Goal: Transaction & Acquisition: Purchase product/service

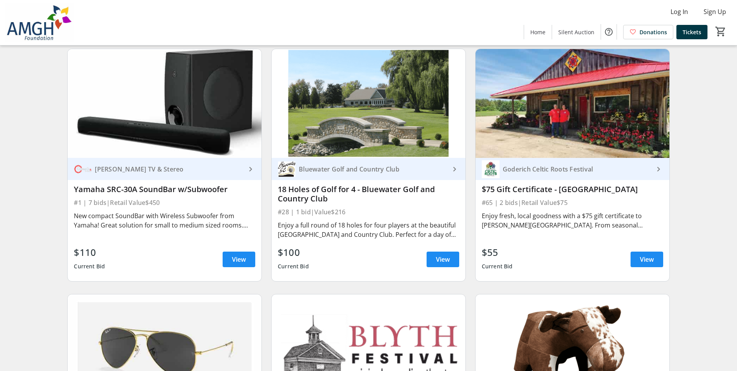
scroll to position [350, 0]
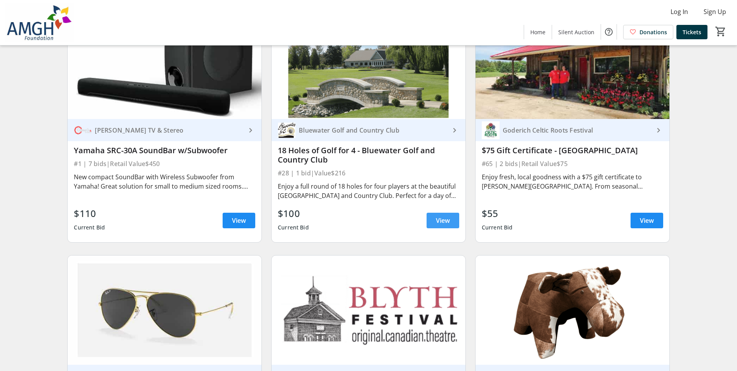
click at [191, 41] on span "View" at bounding box center [443, 220] width 14 height 9
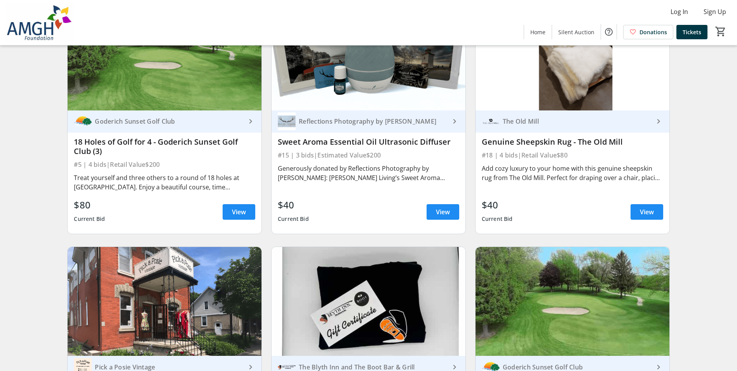
scroll to position [1632, 0]
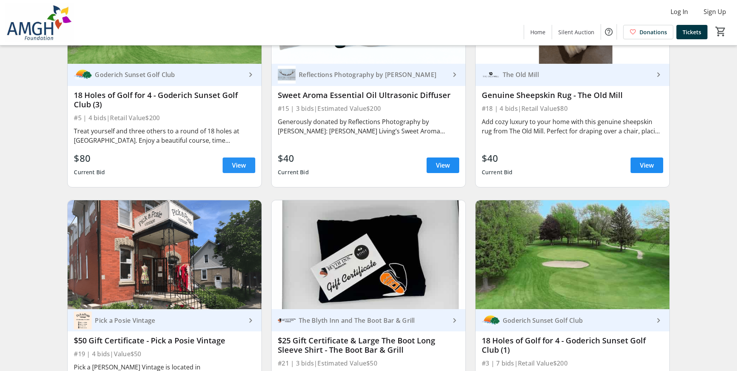
click at [191, 41] on span "View" at bounding box center [239, 164] width 14 height 9
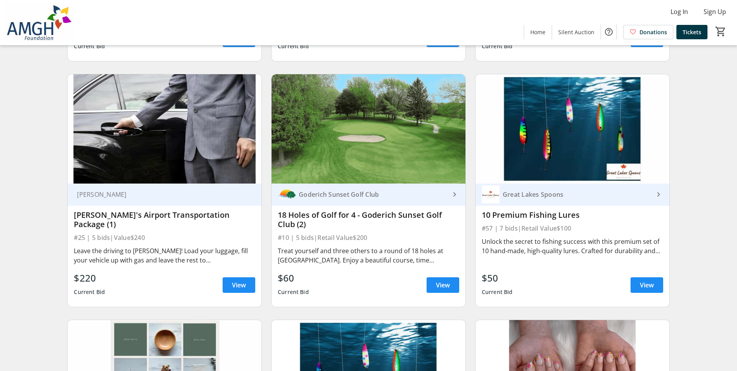
scroll to position [2021, 0]
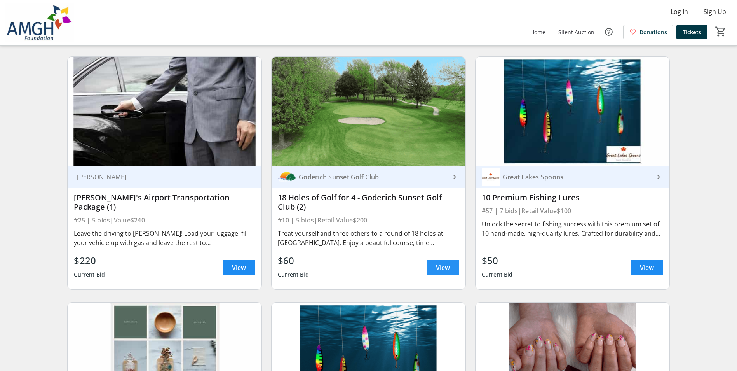
click at [191, 41] on span "View" at bounding box center [443, 267] width 14 height 9
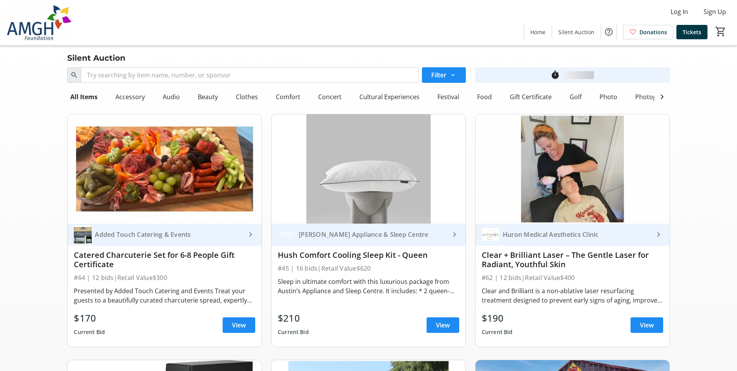
scroll to position [2021, 0]
